Goal: Task Accomplishment & Management: Manage account settings

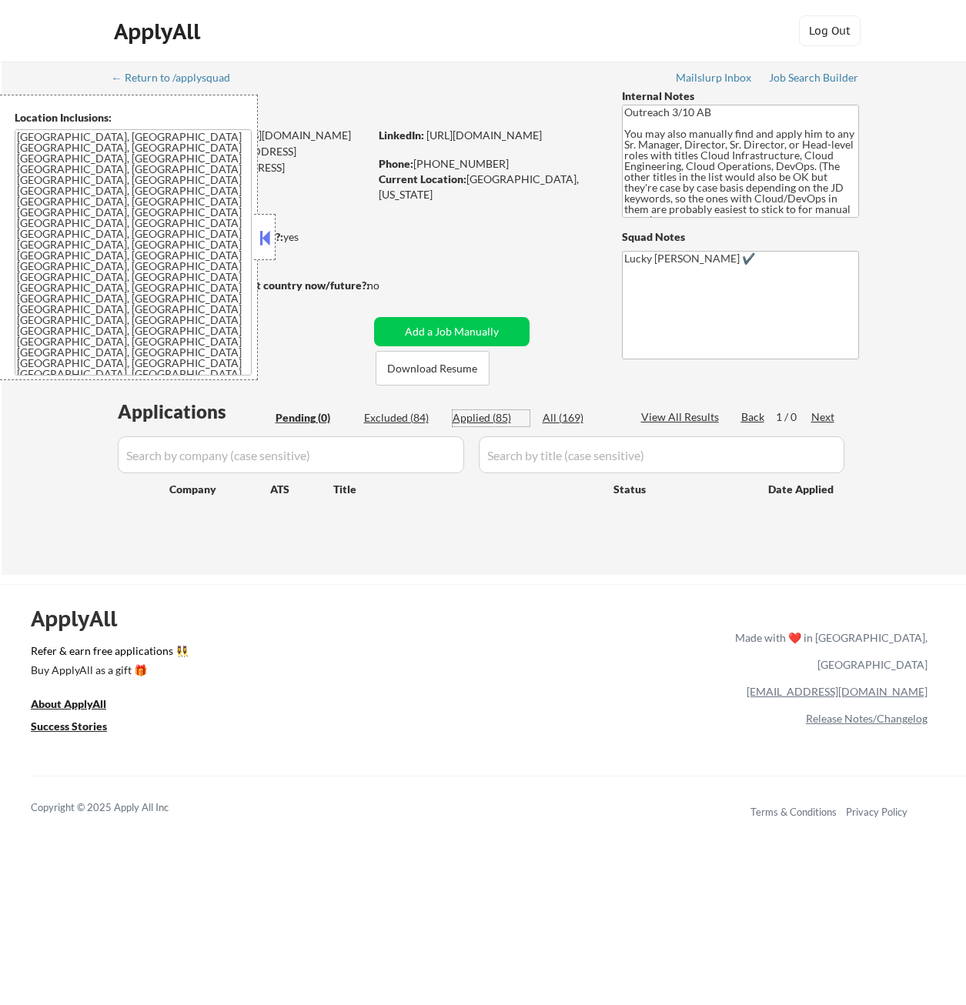
click at [489, 418] on div "Applied (85)" at bounding box center [490, 417] width 77 height 15
select select ""applied""
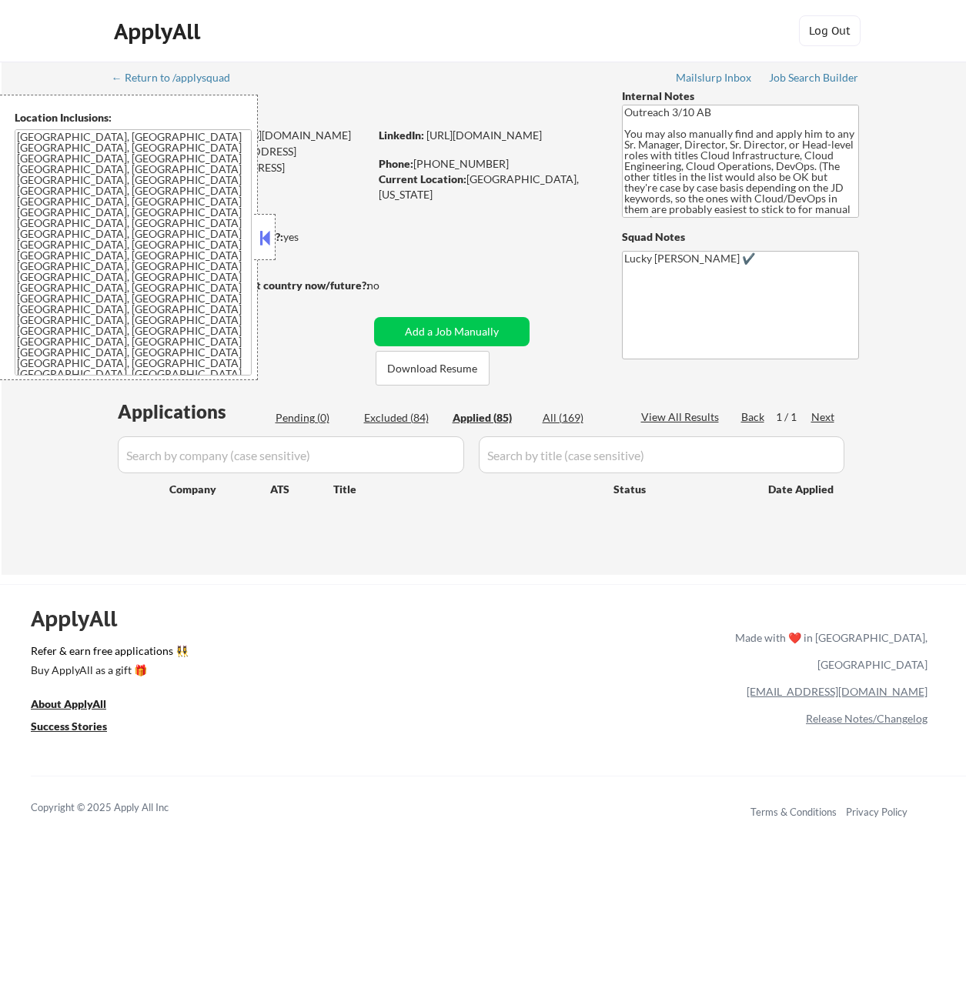
select select ""applied""
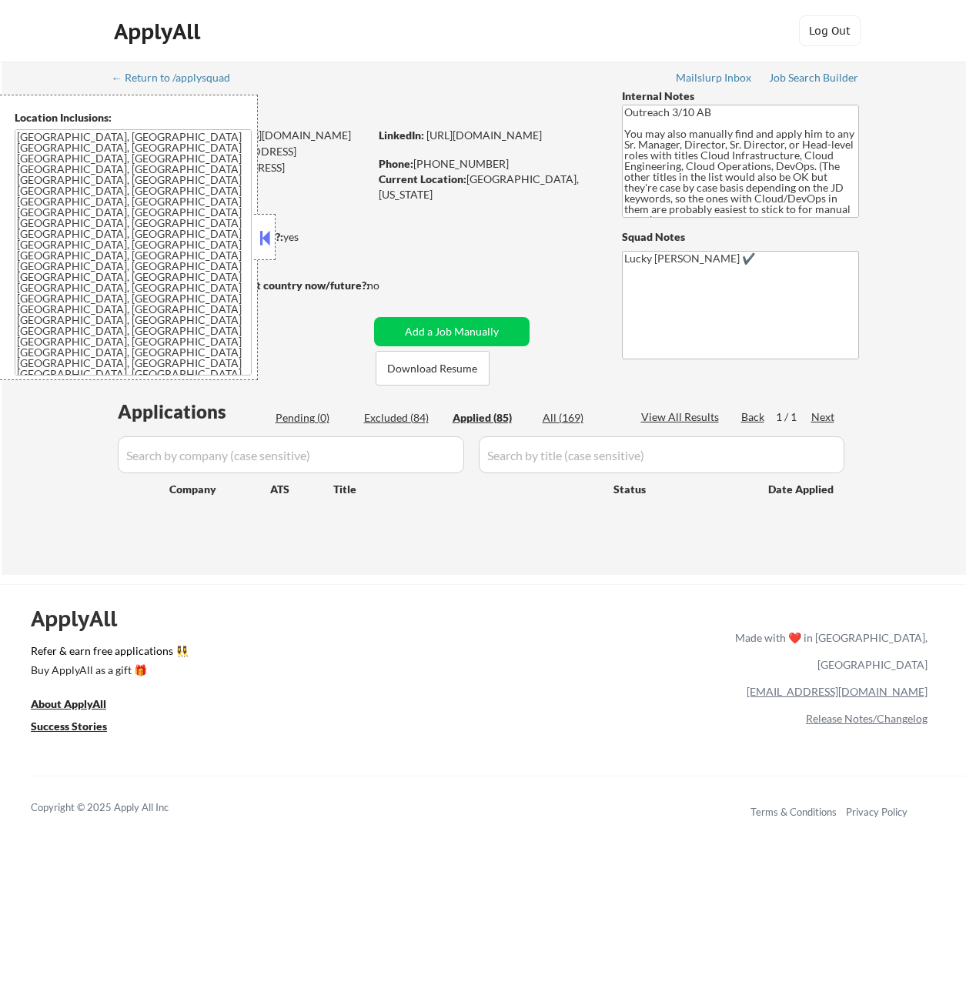
select select ""applied""
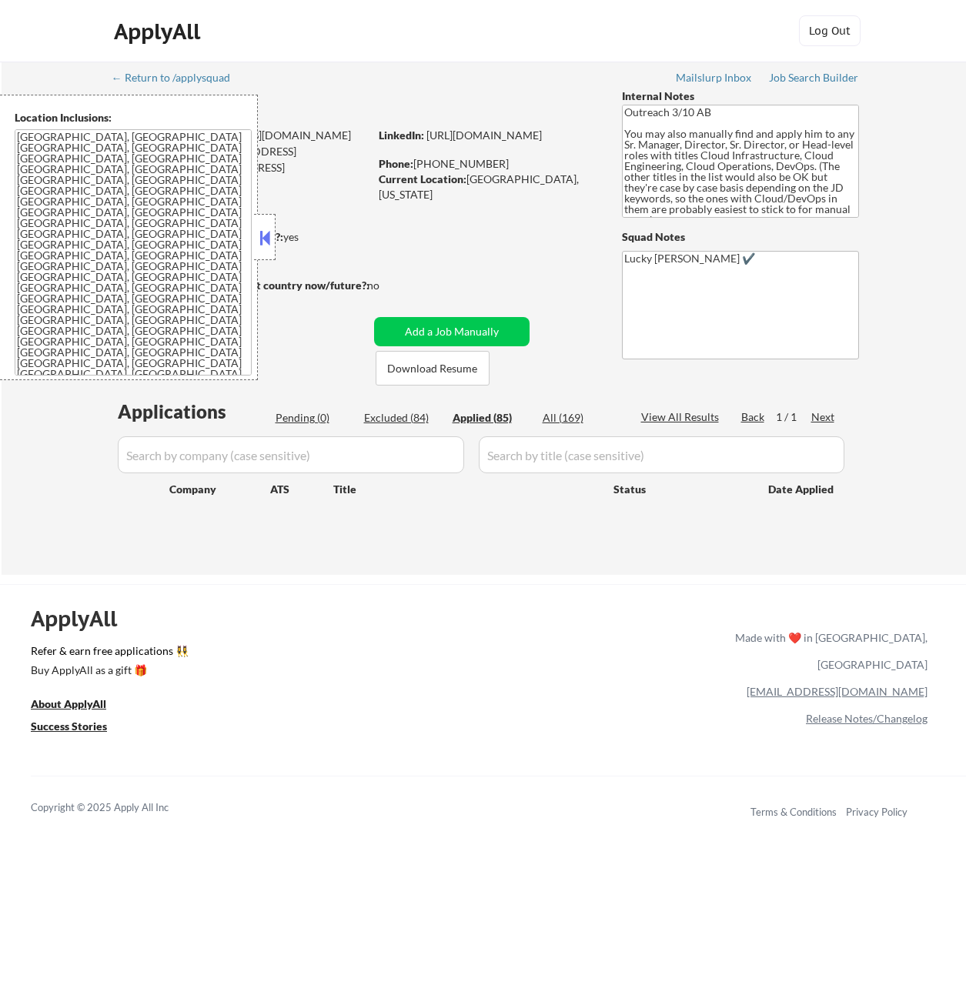
select select ""applied""
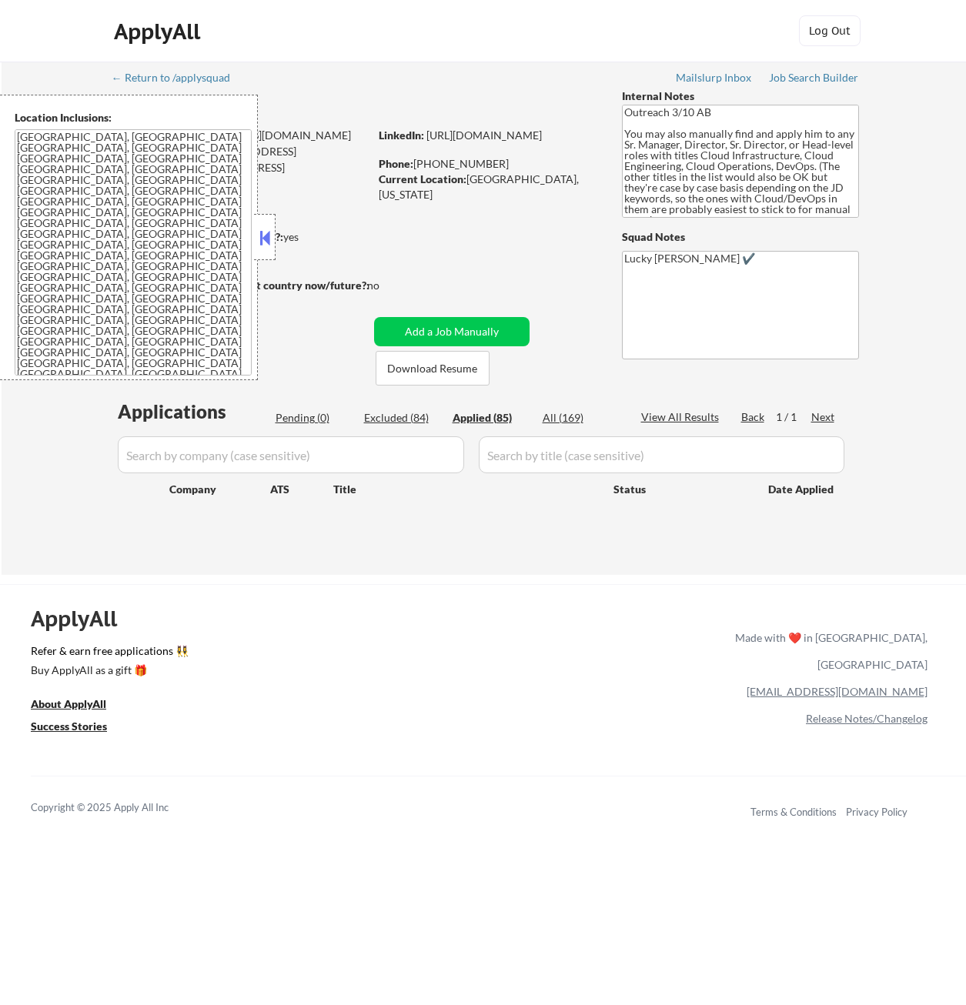
select select ""applied""
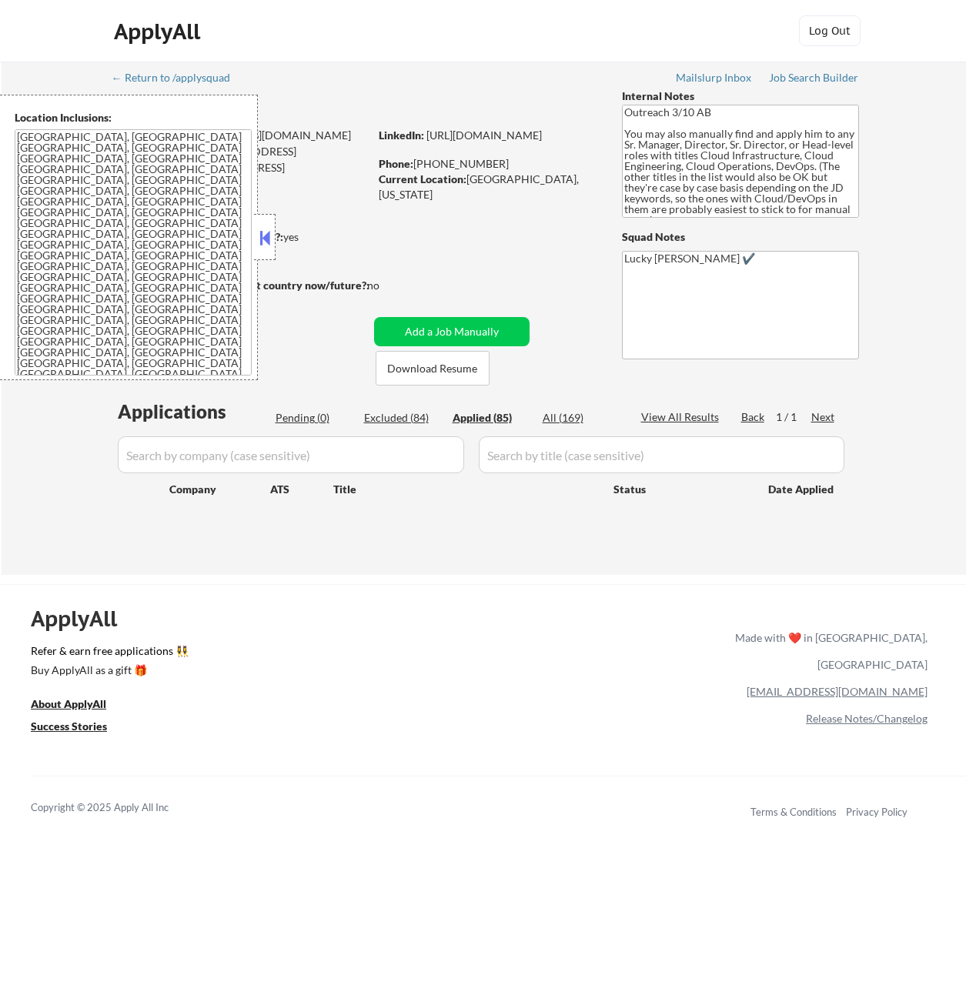
select select ""applied""
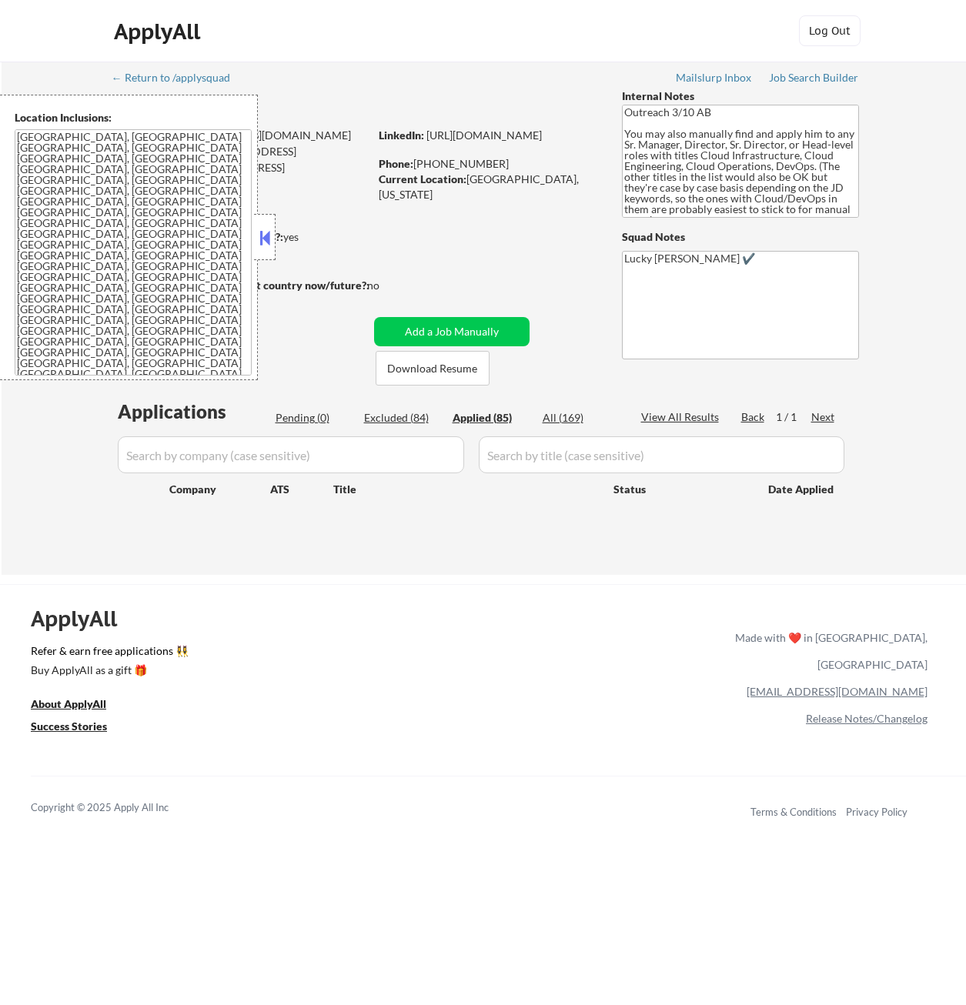
select select ""applied""
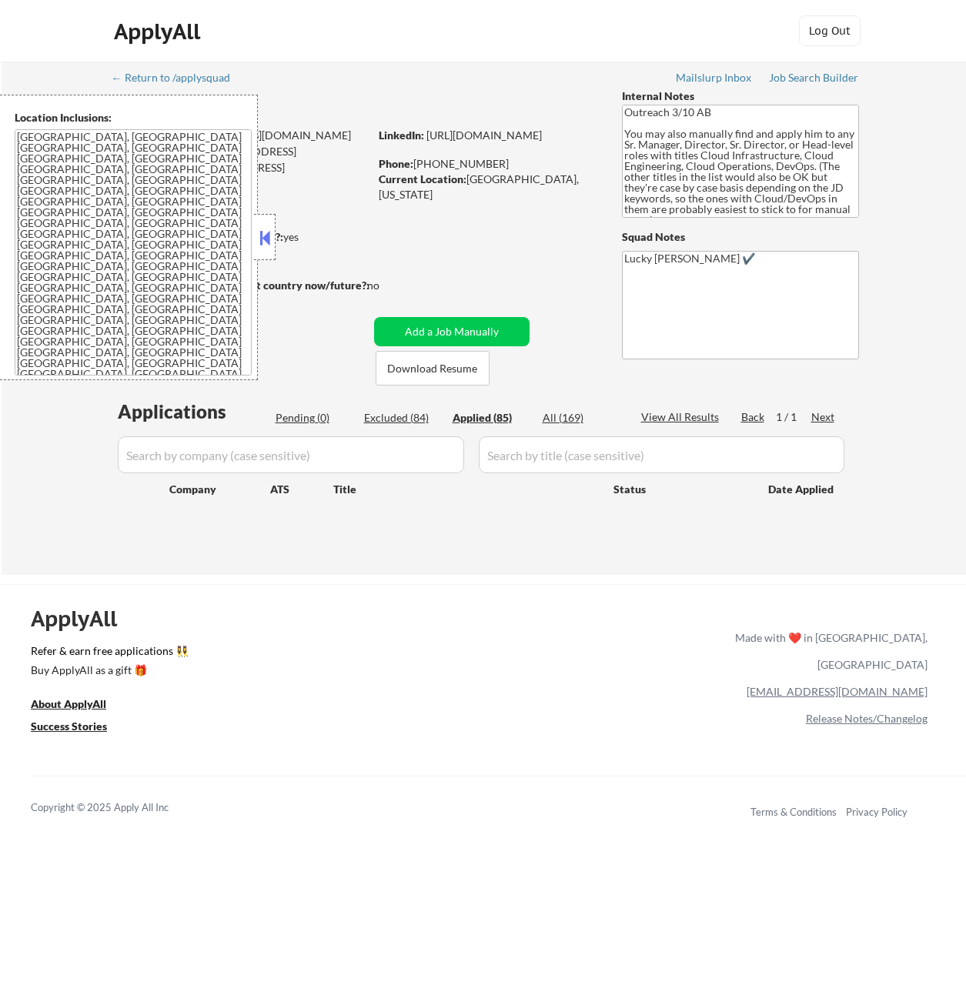
select select ""applied""
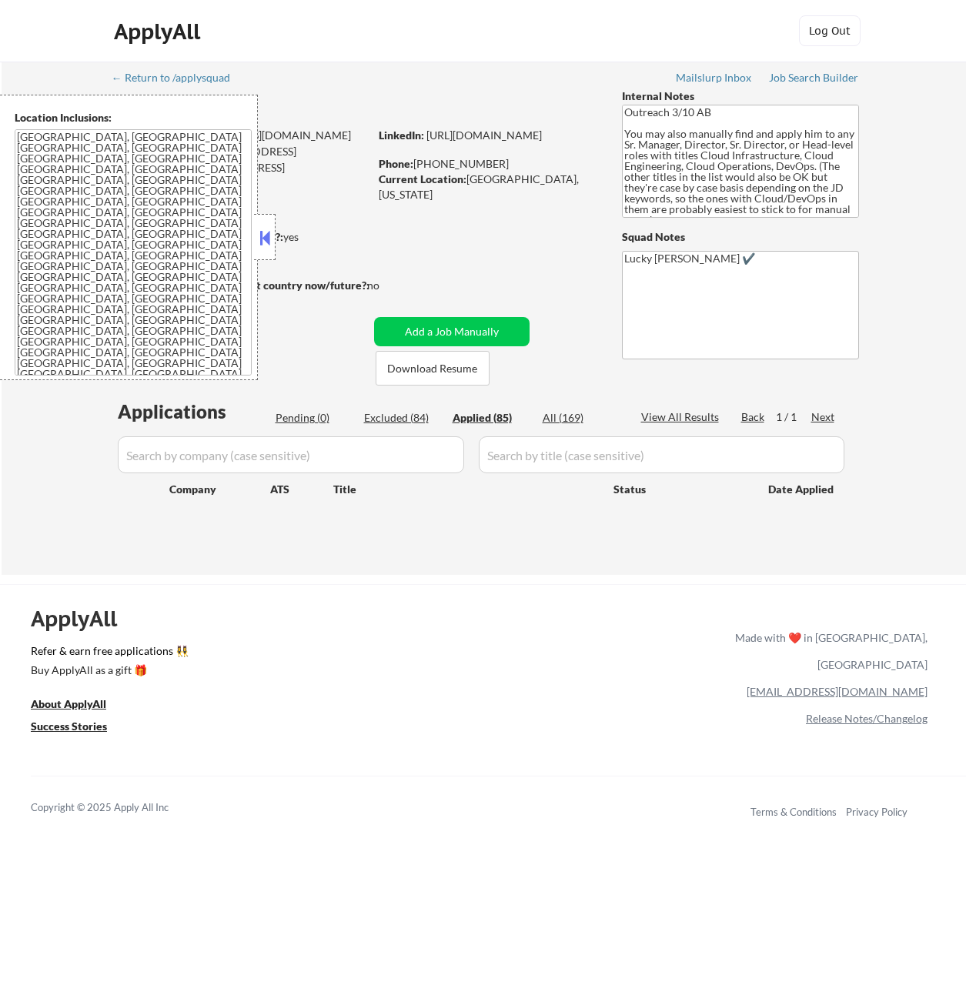
select select ""applied""
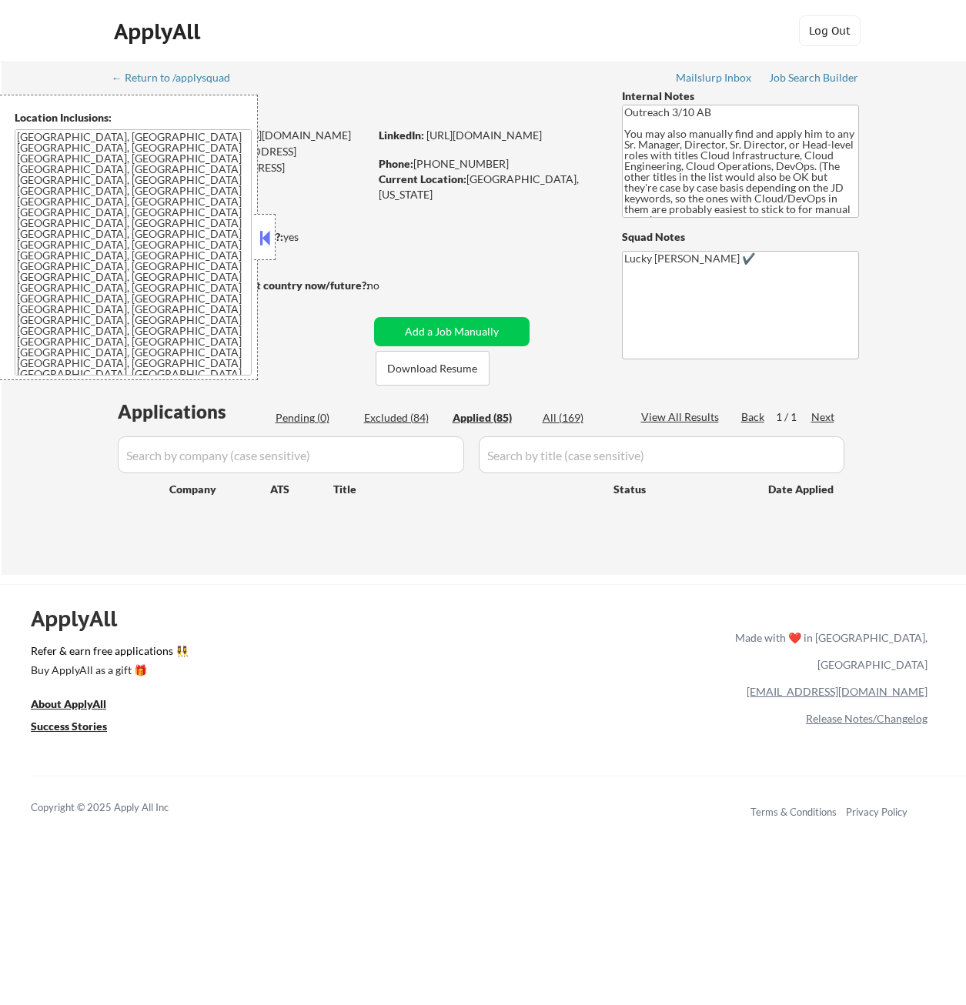
select select ""applied""
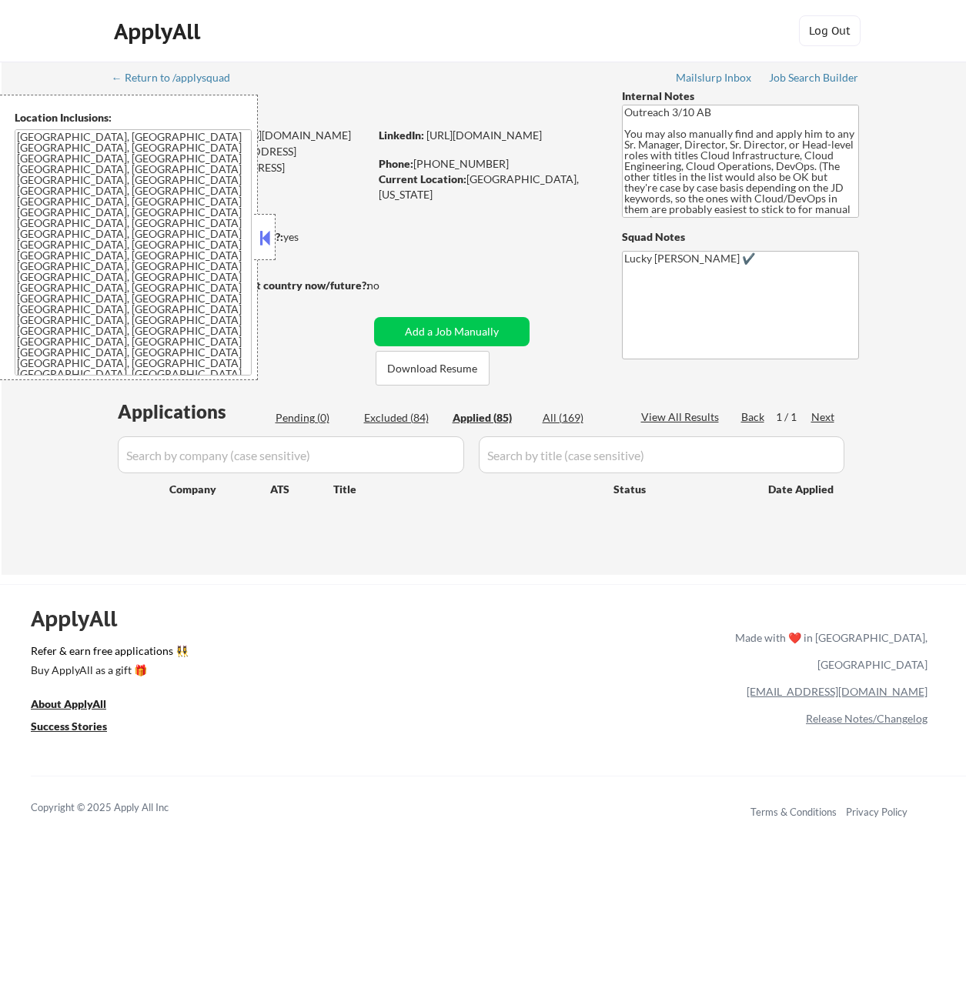
select select ""applied""
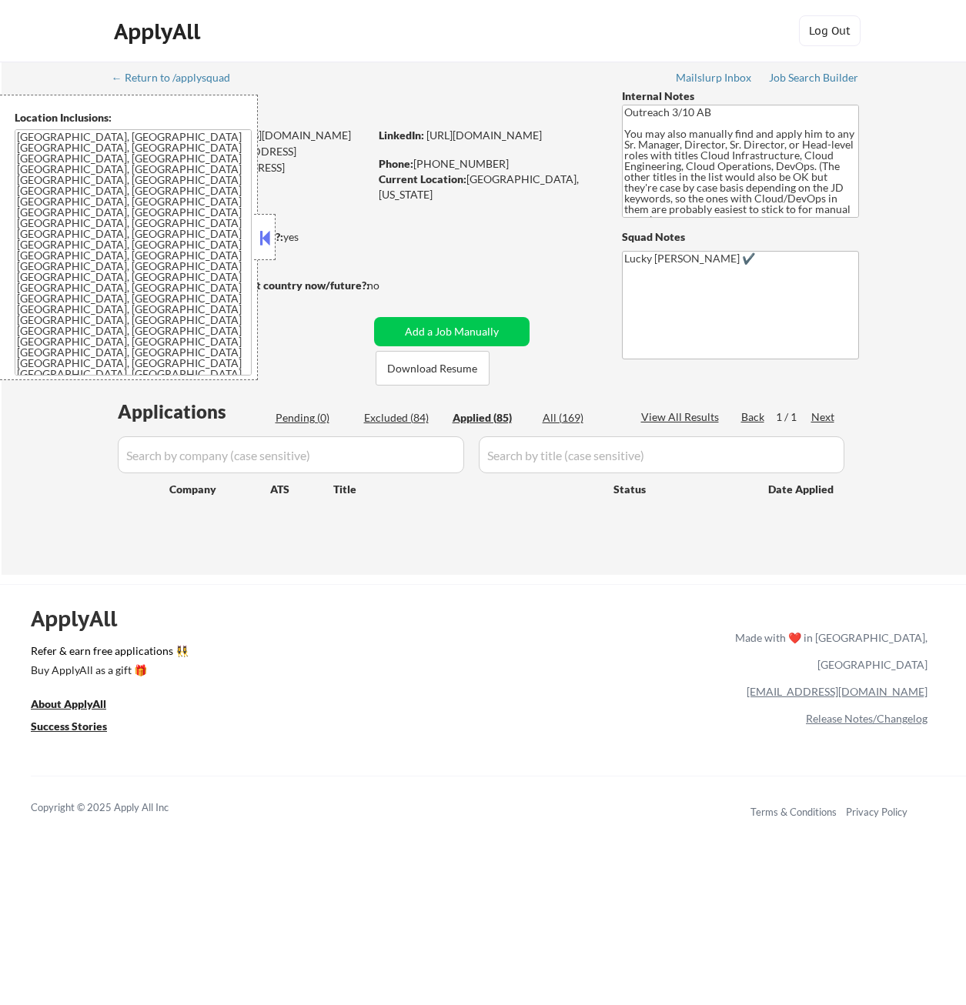
select select ""applied""
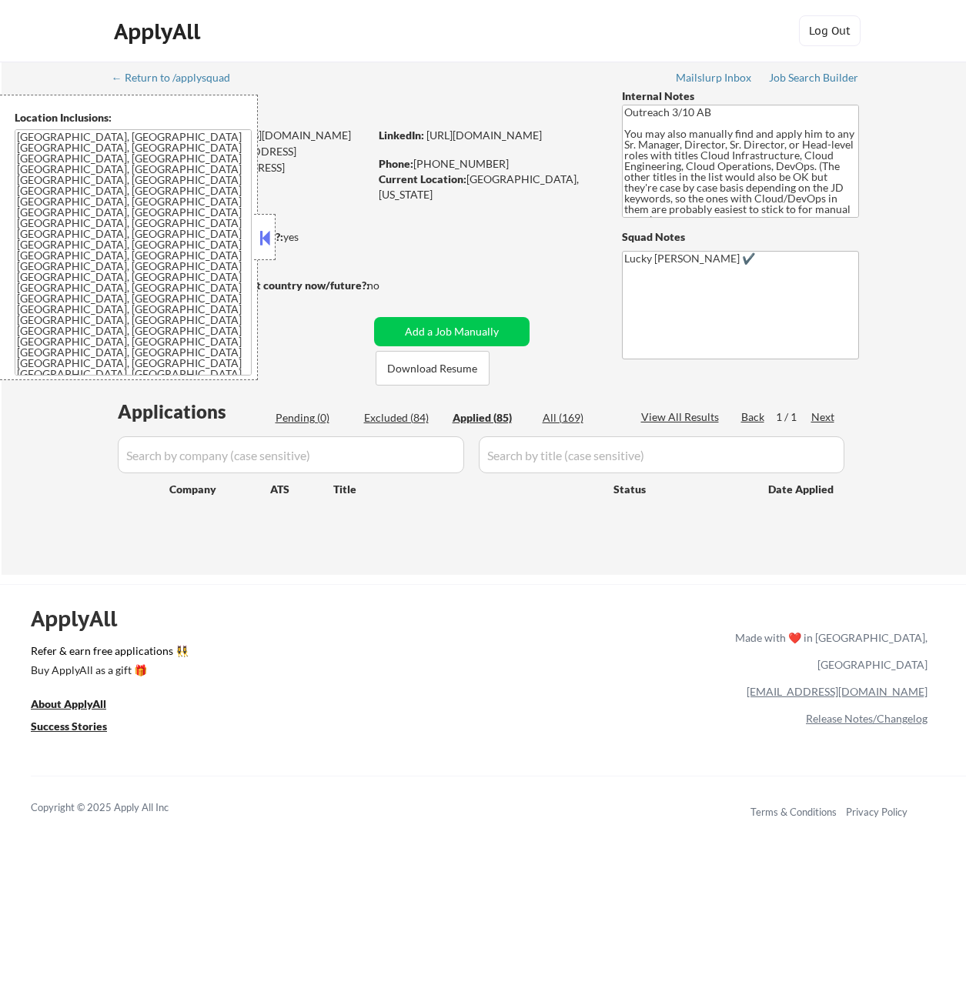
select select ""applied""
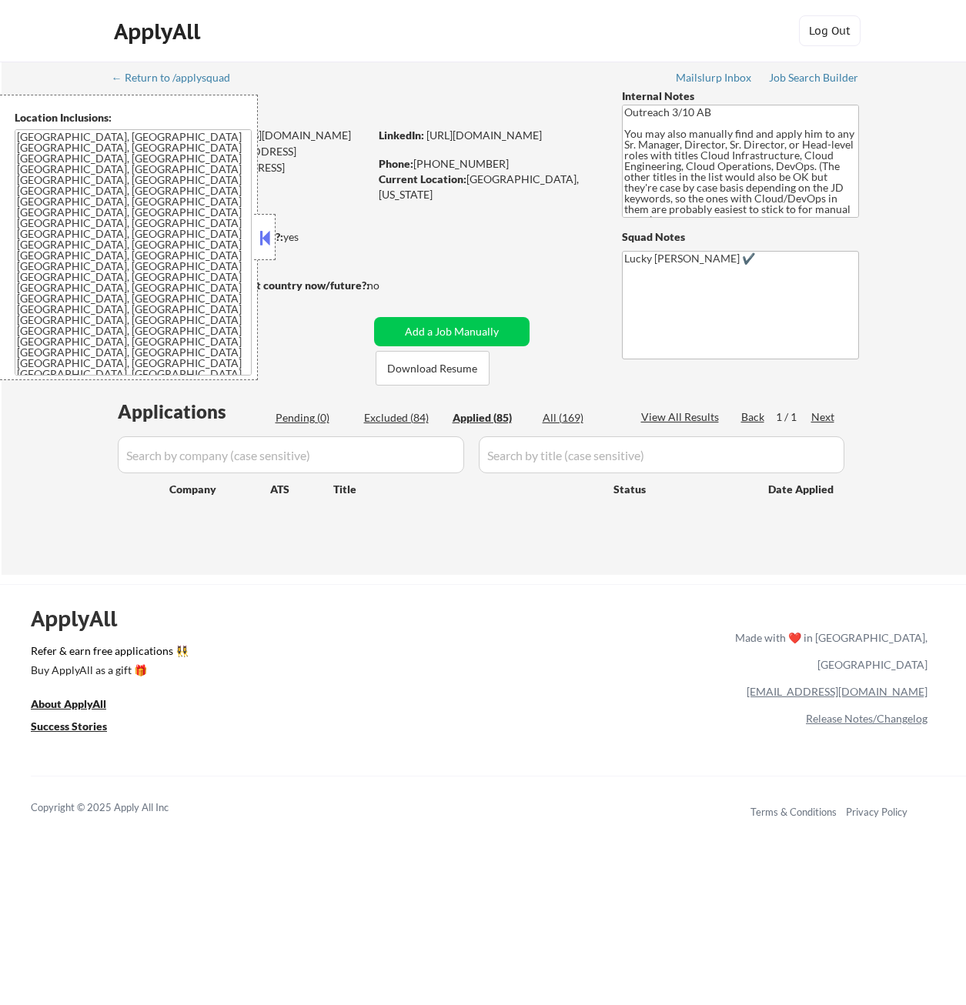
select select ""applied""
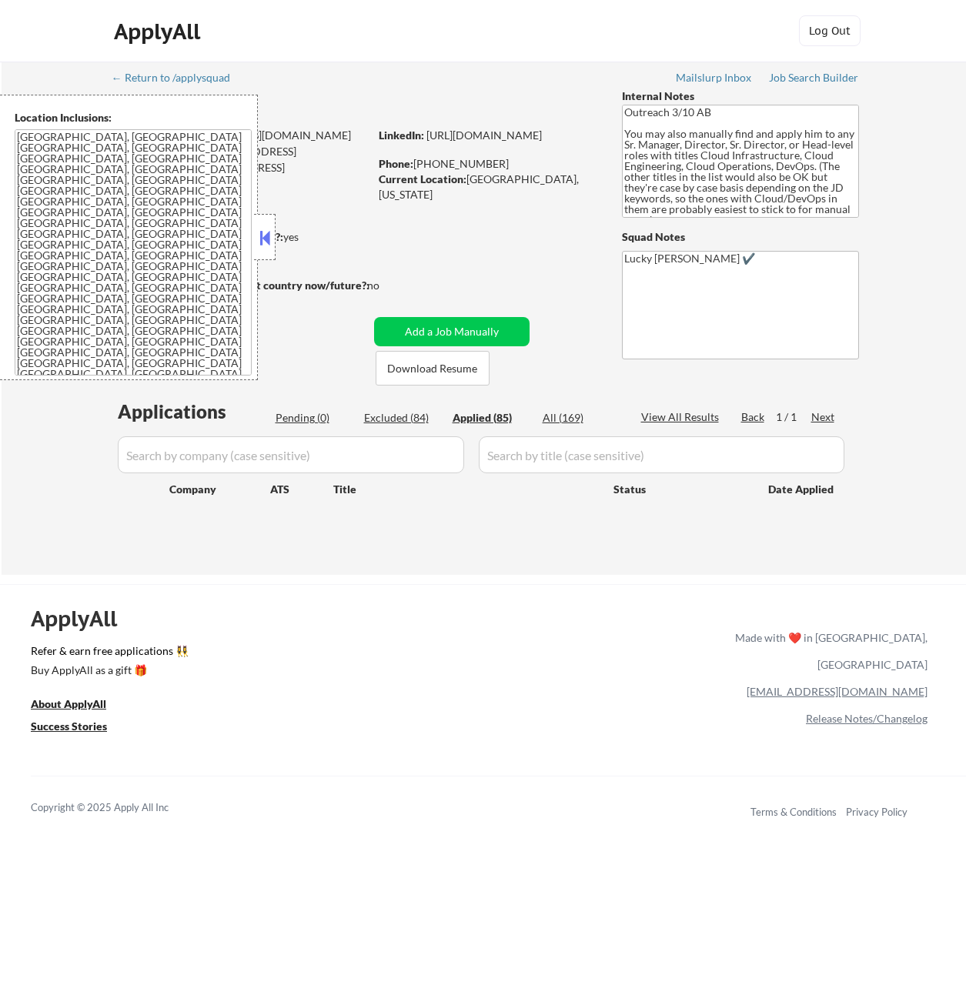
select select ""applied""
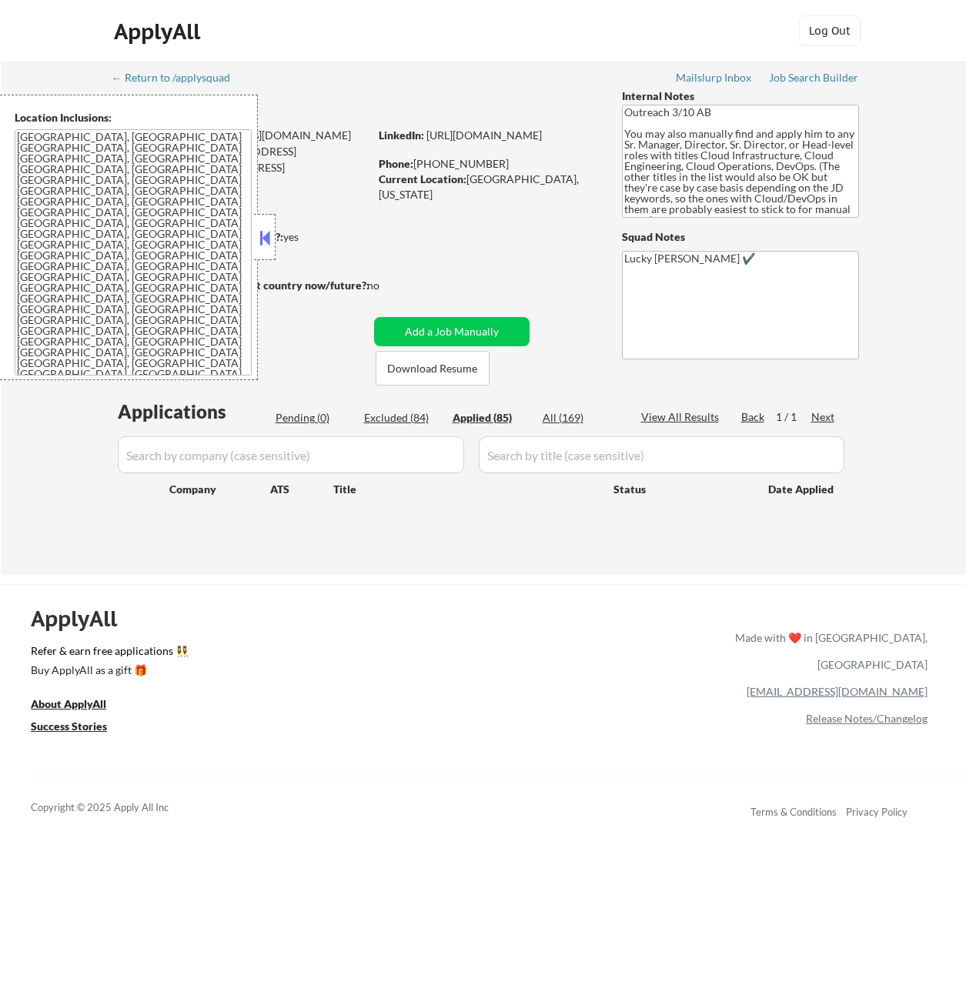
select select ""applied""
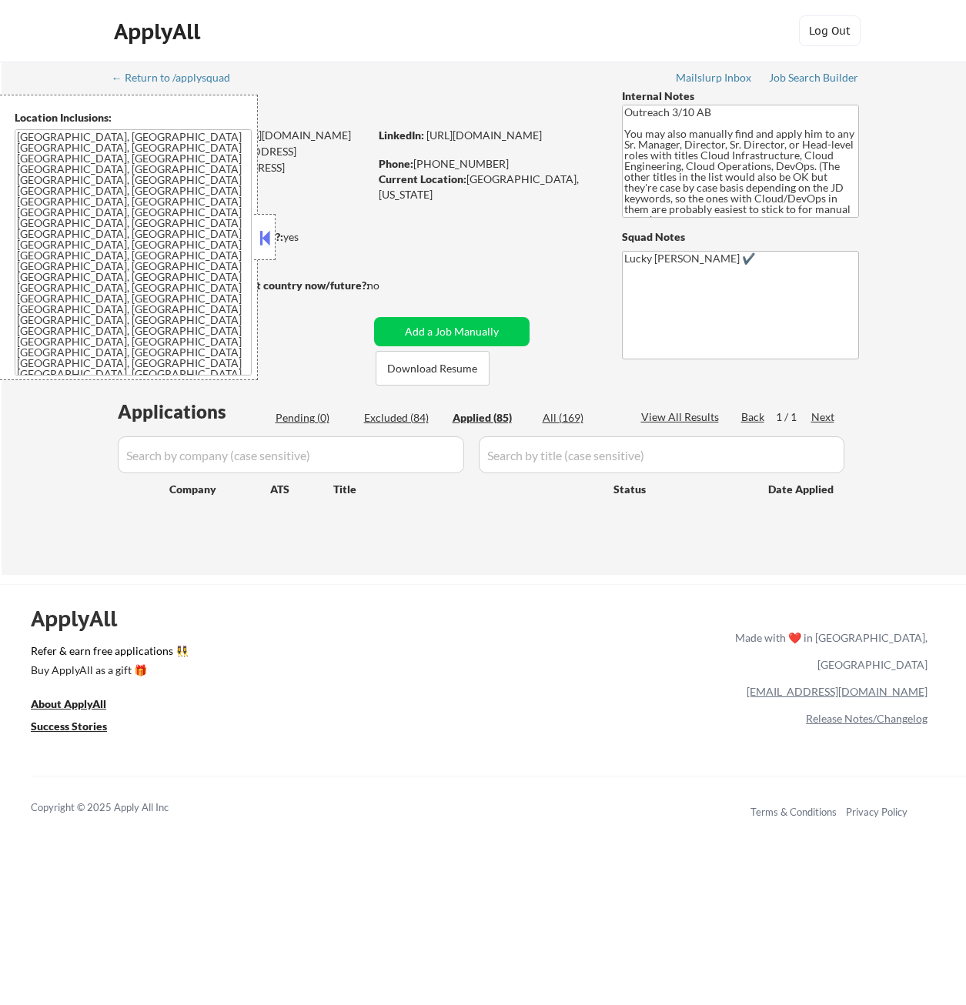
select select ""applied""
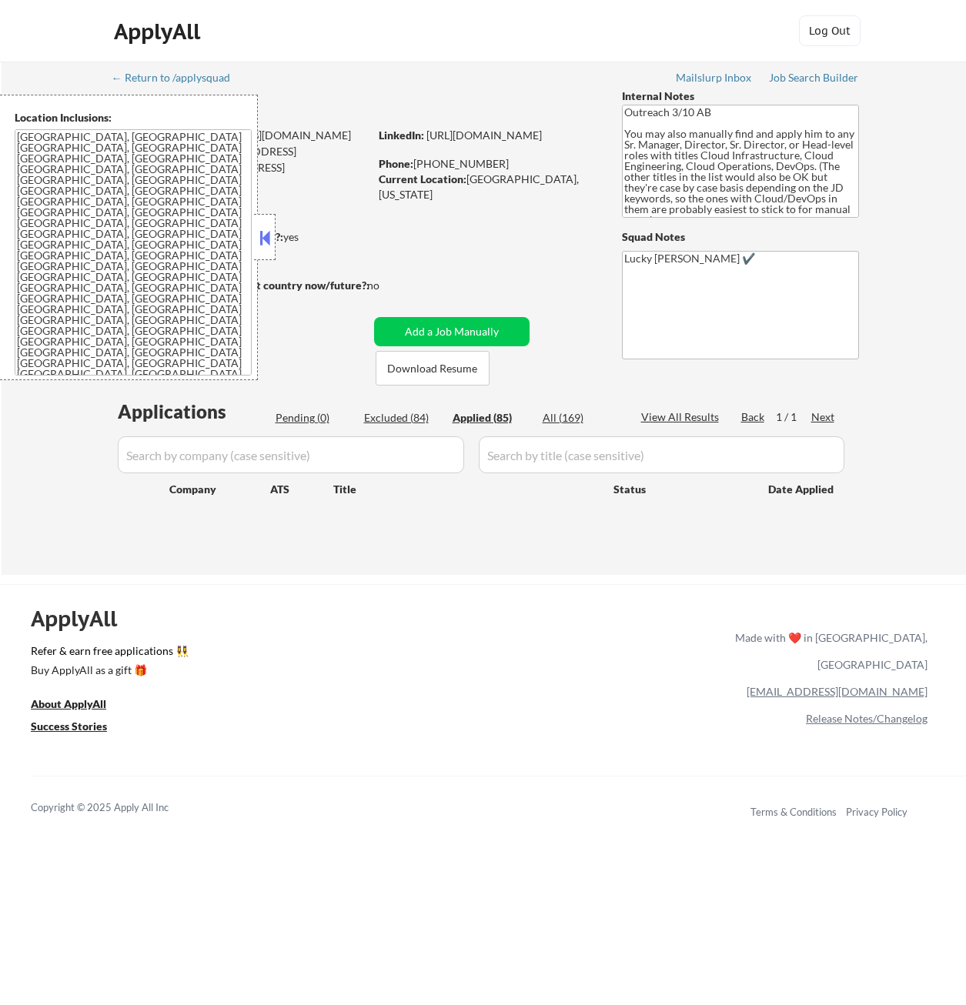
select select ""applied""
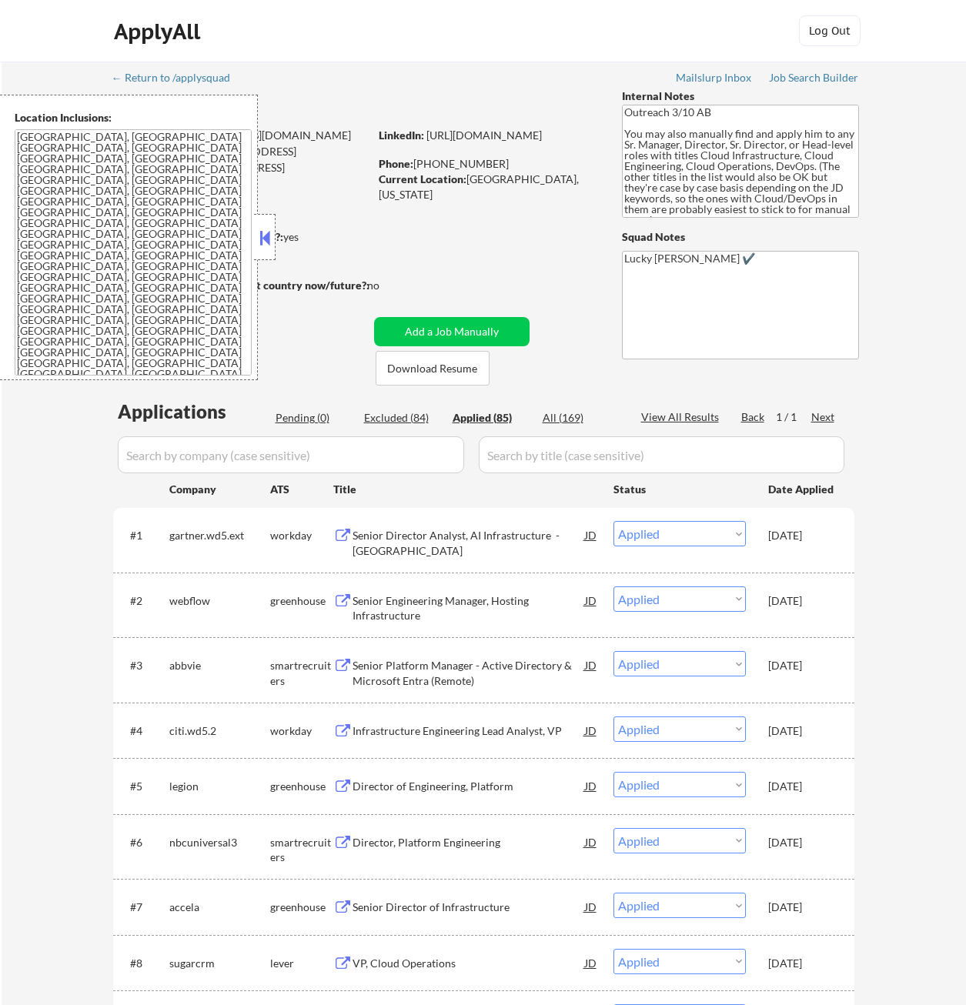
type textarea "Outreach 3/10 AB You may also manually find and apply him to any Sr. Manager, D…"
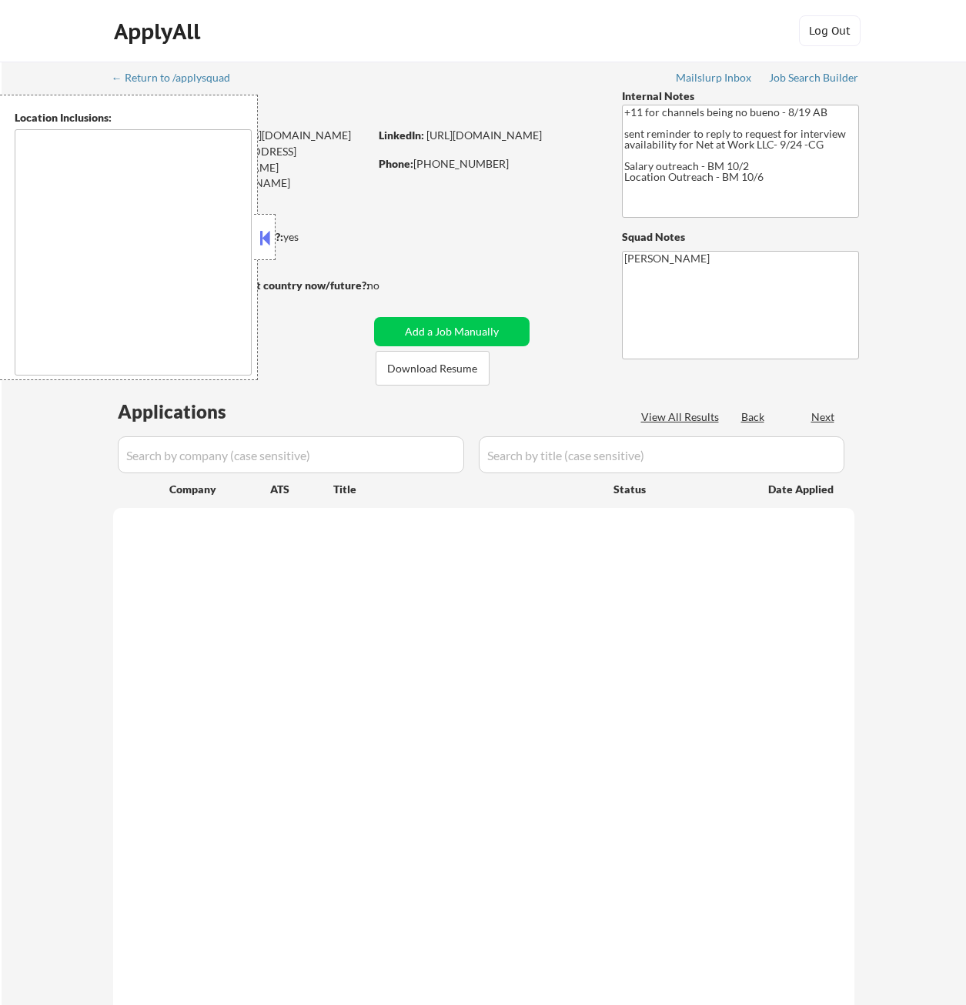
type textarea "remote"
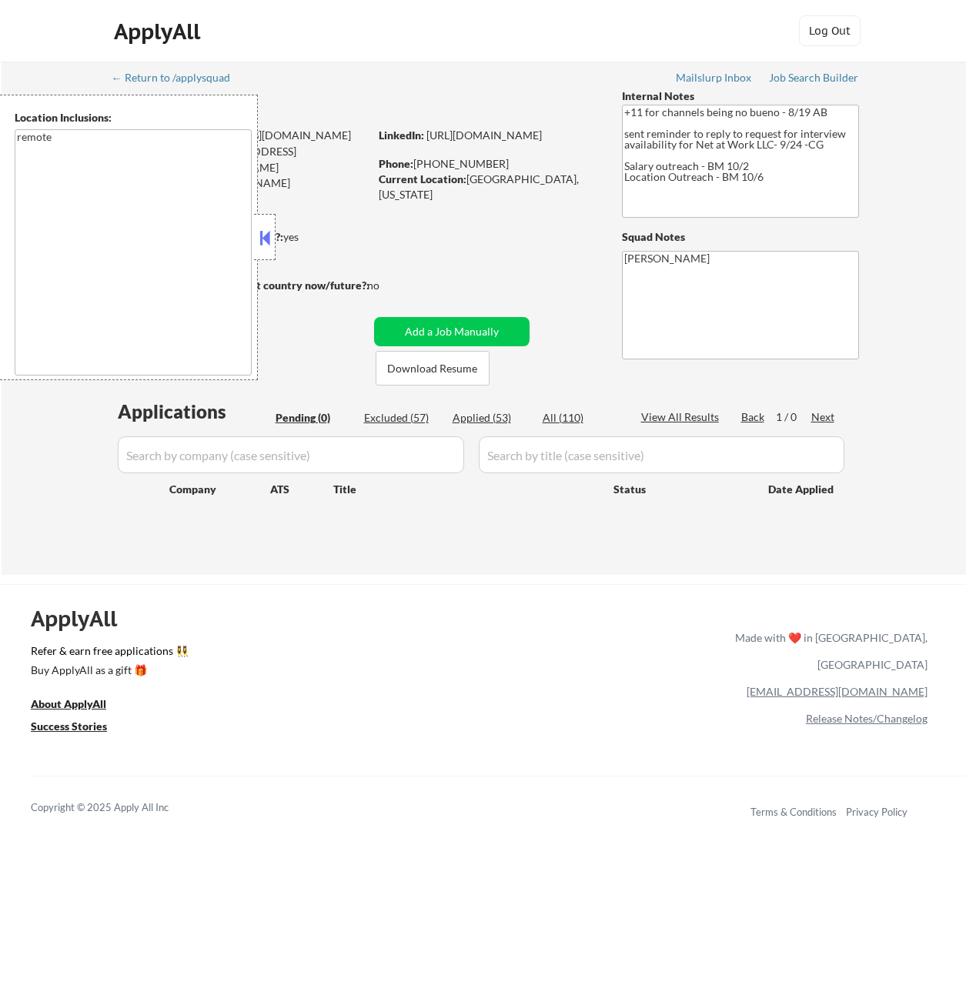
click at [258, 238] on button at bounding box center [264, 237] width 17 height 23
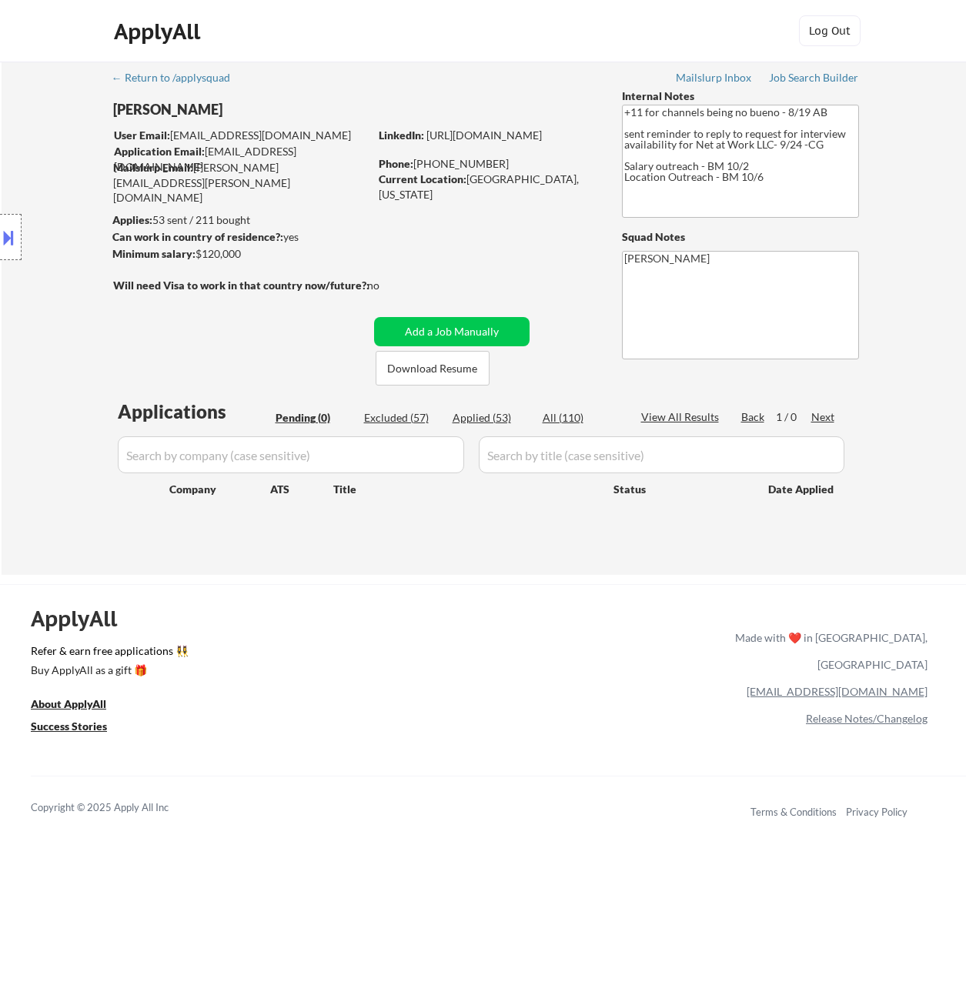
click at [496, 422] on div "Applied (53)" at bounding box center [490, 417] width 77 height 15
select select ""applied""
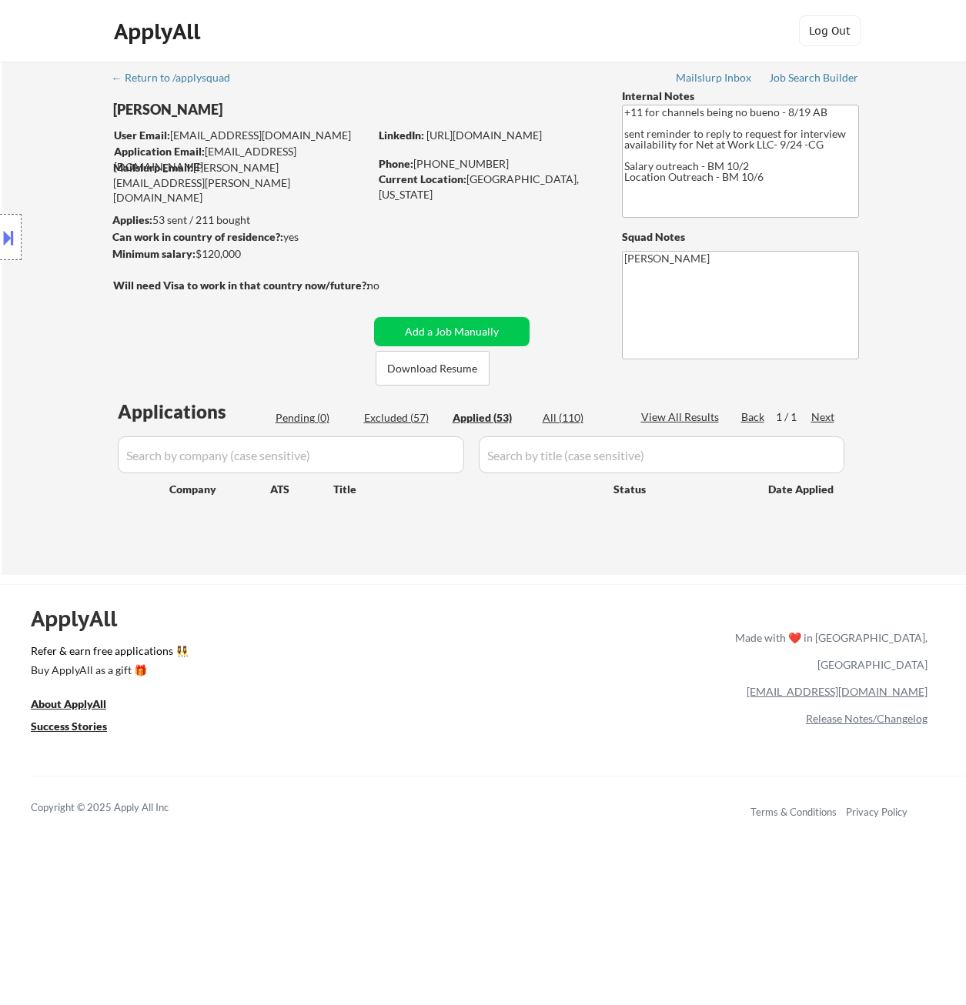
select select ""applied""
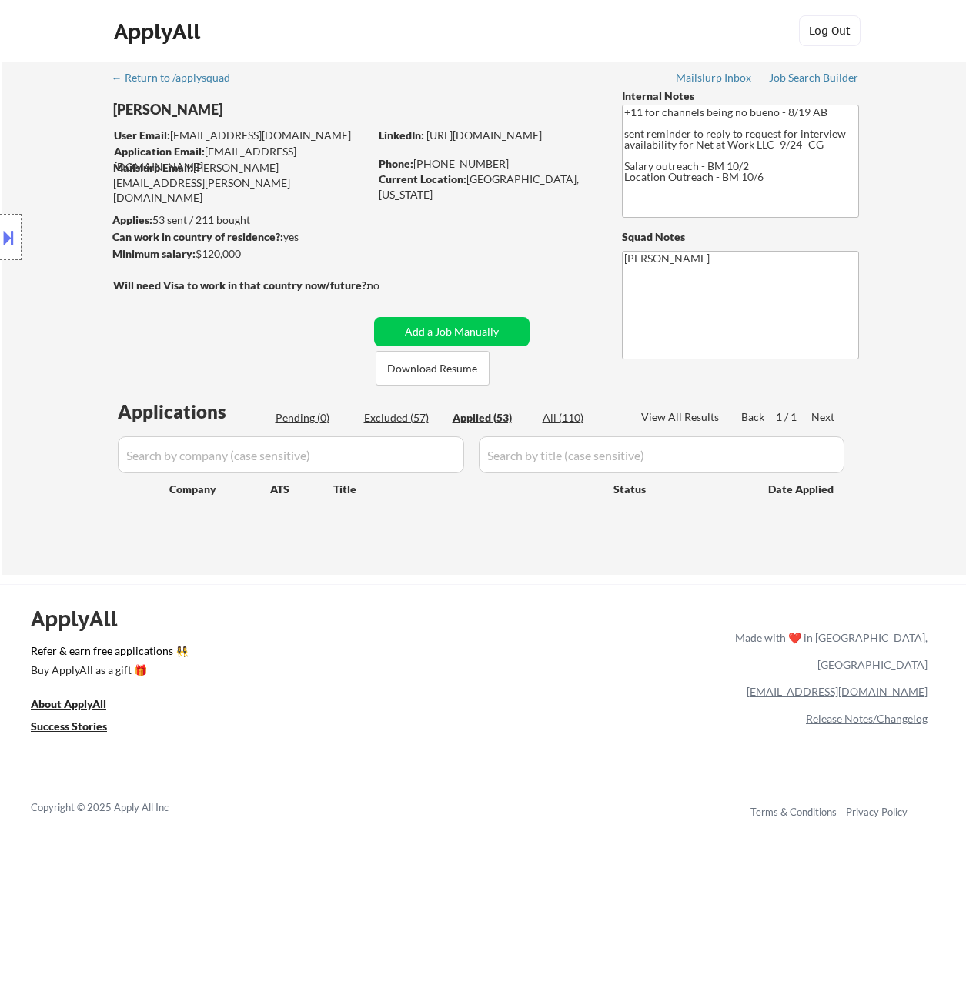
select select ""applied""
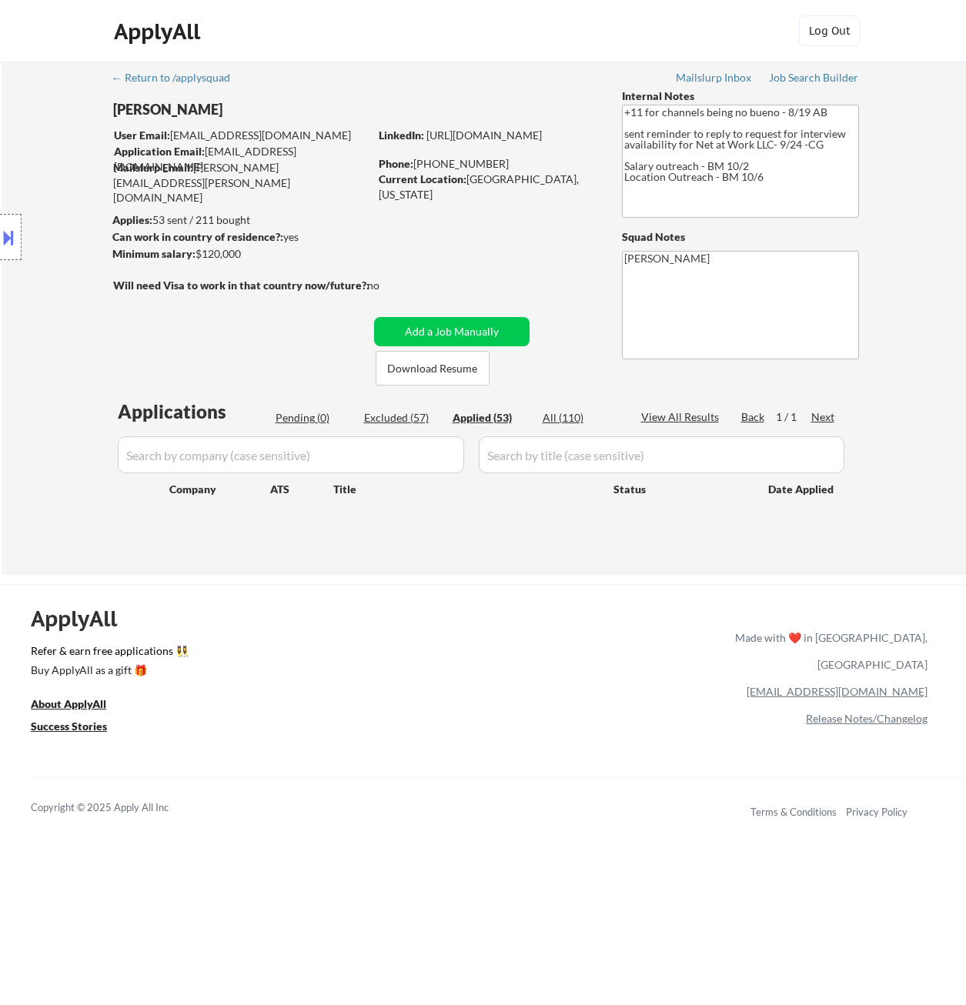
select select ""applied""
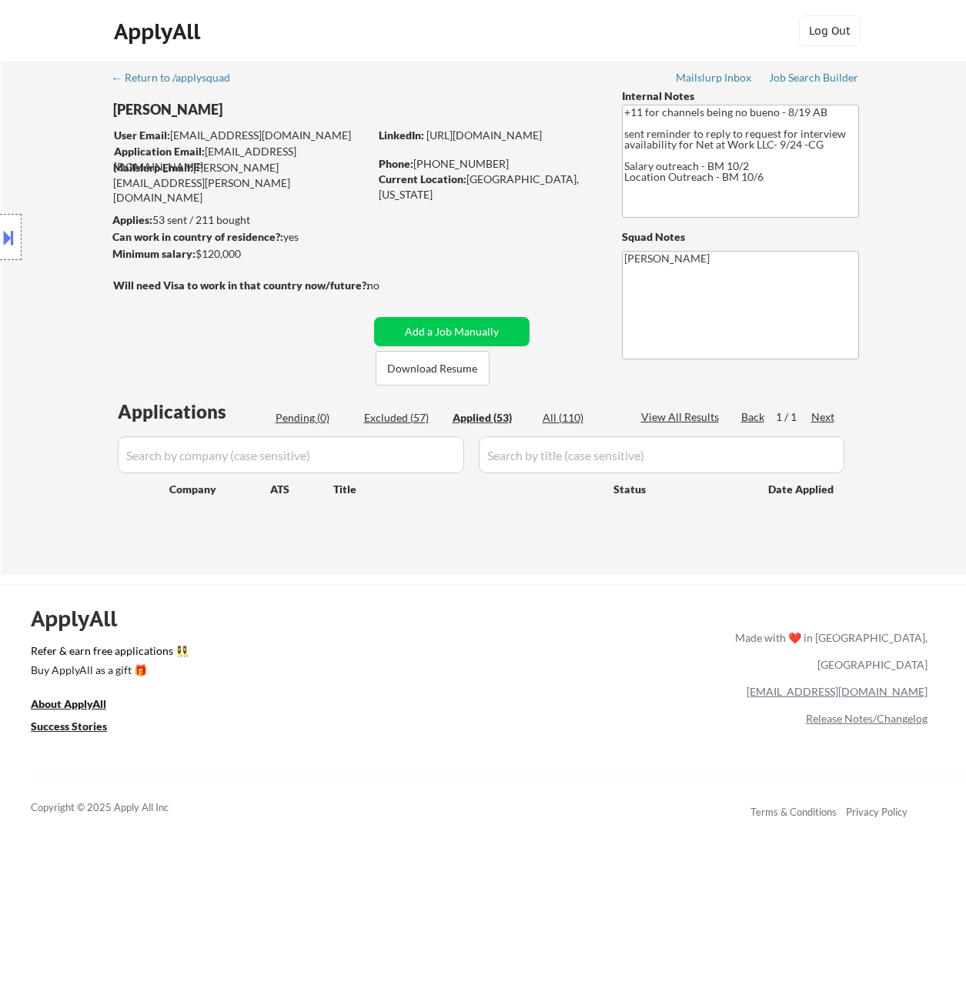
select select ""applied""
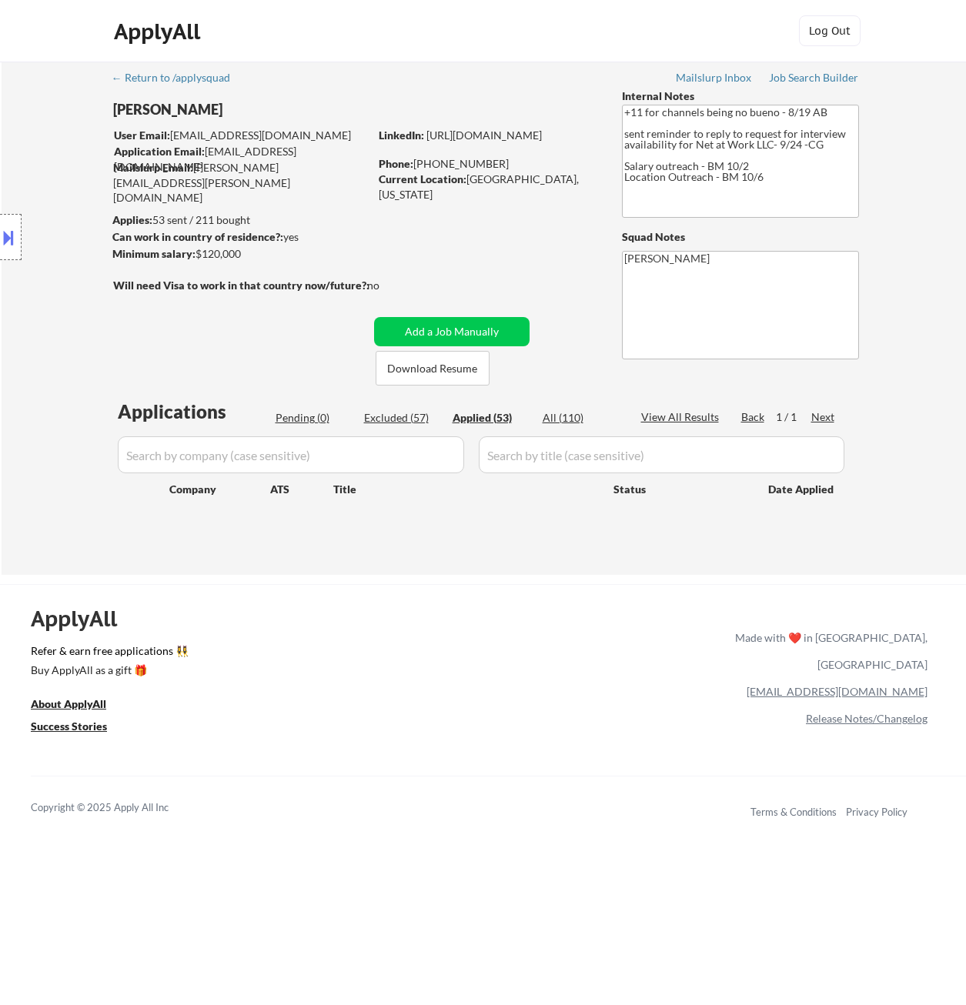
select select ""applied""
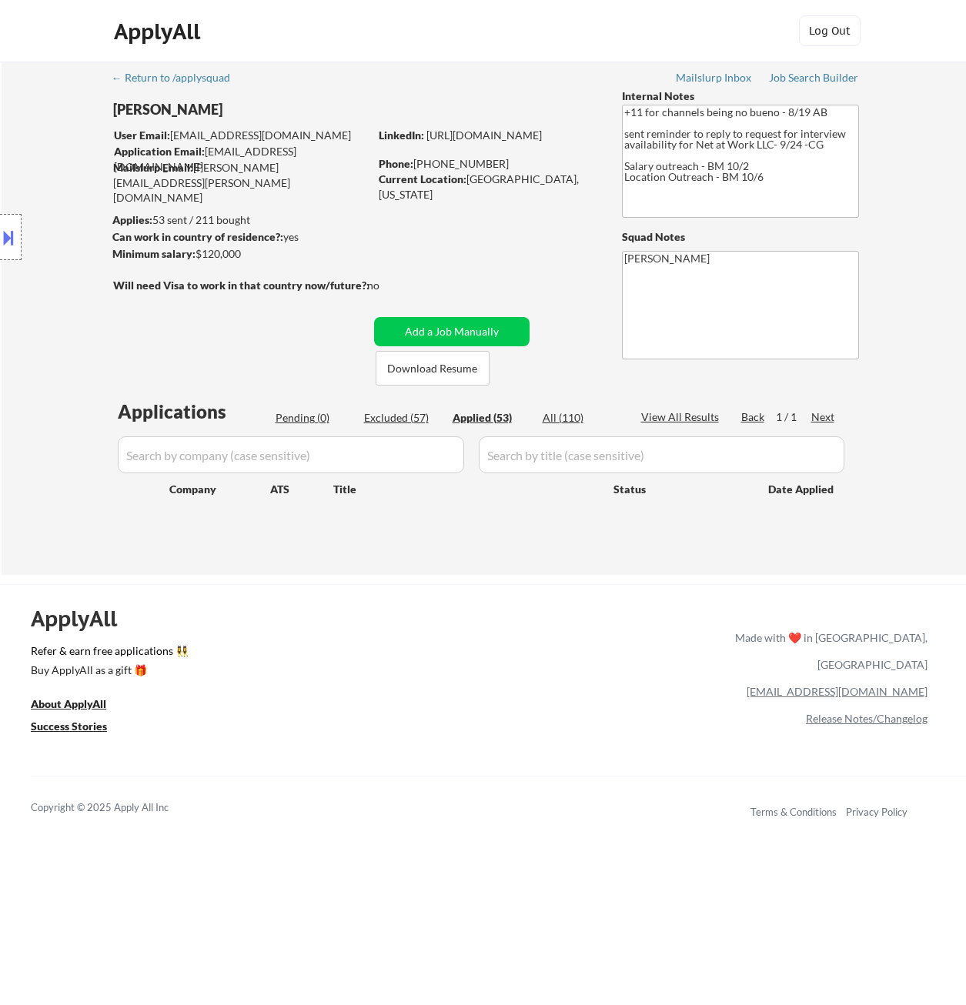
select select ""applied""
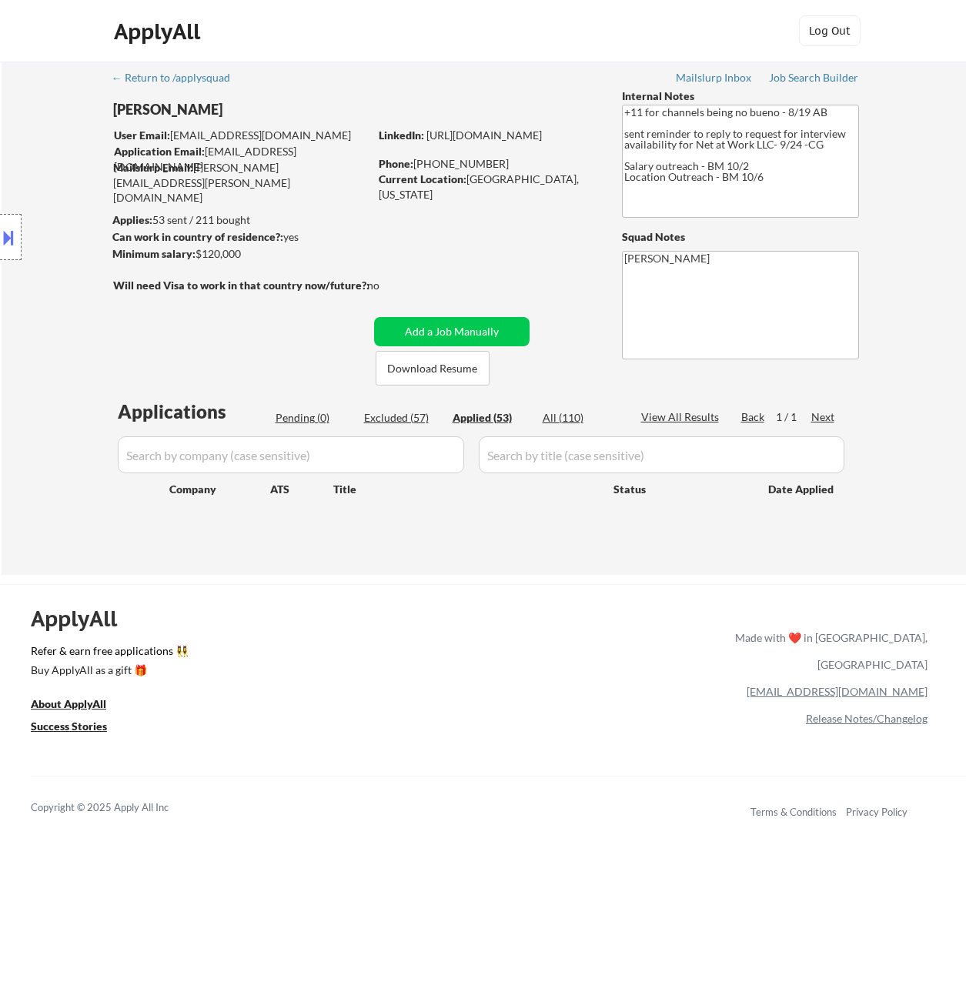
select select ""applied""
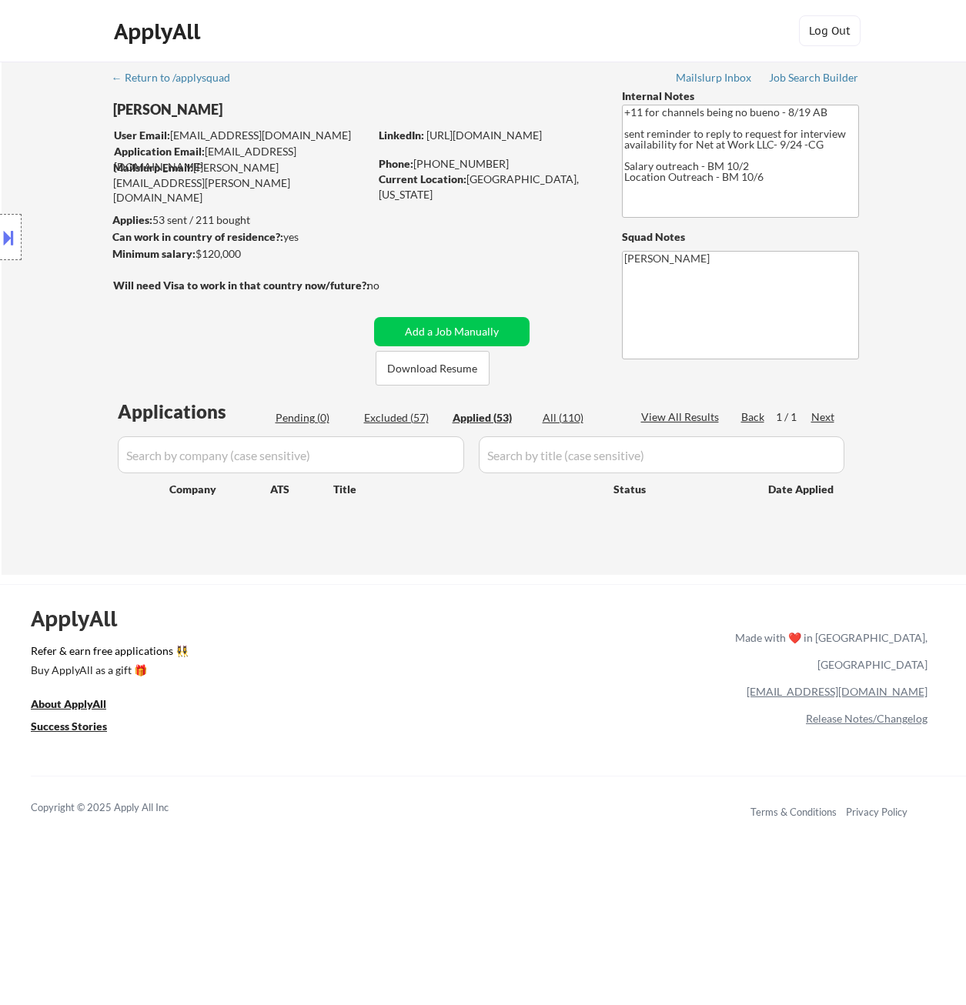
select select ""applied""
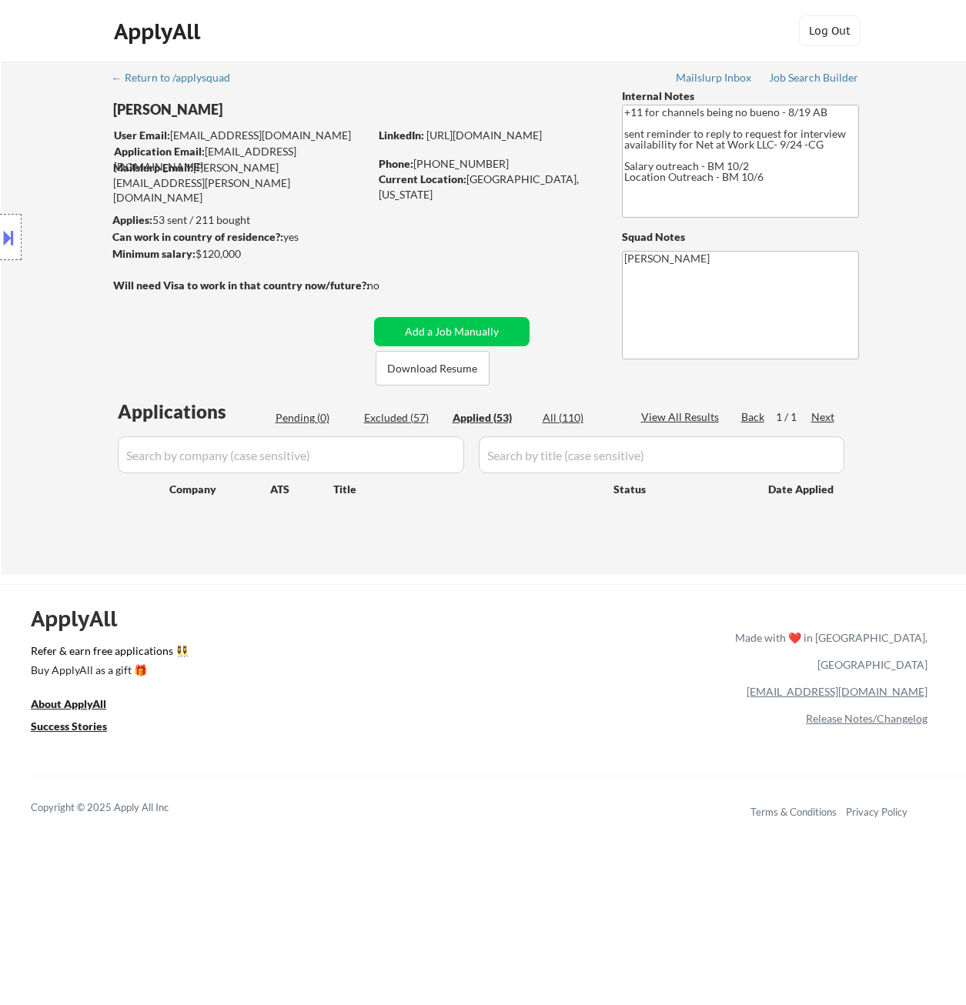
select select ""applied""
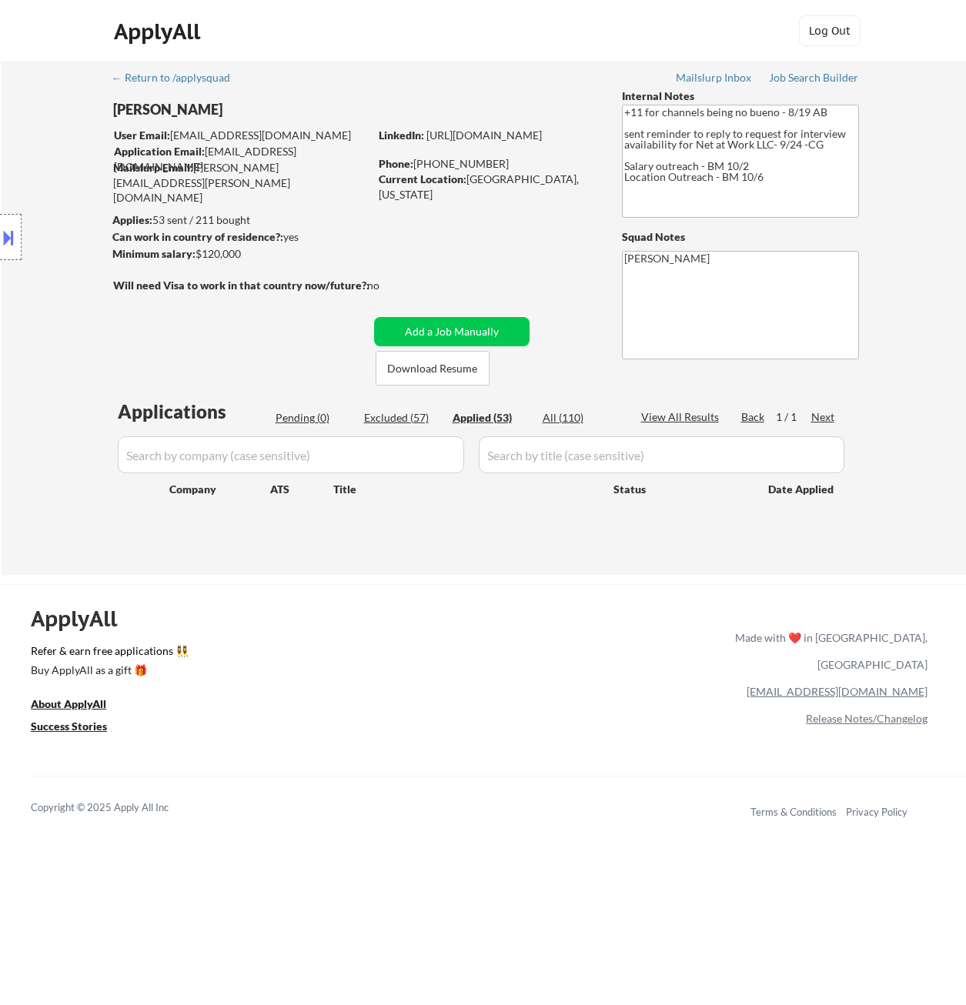
select select ""applied""
